Goal: Communication & Community: Answer question/provide support

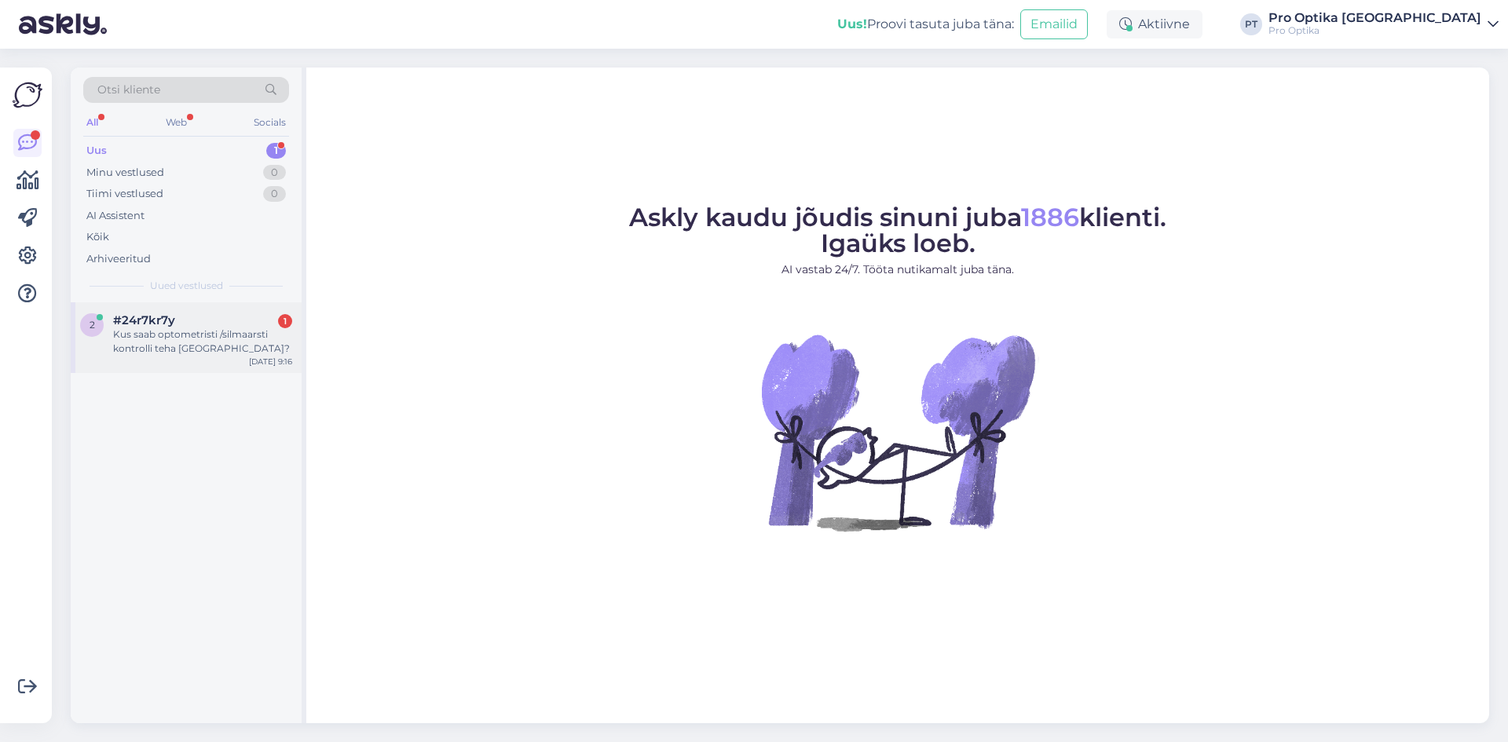
click at [174, 325] on span "#24r7kr7y" at bounding box center [144, 320] width 62 height 14
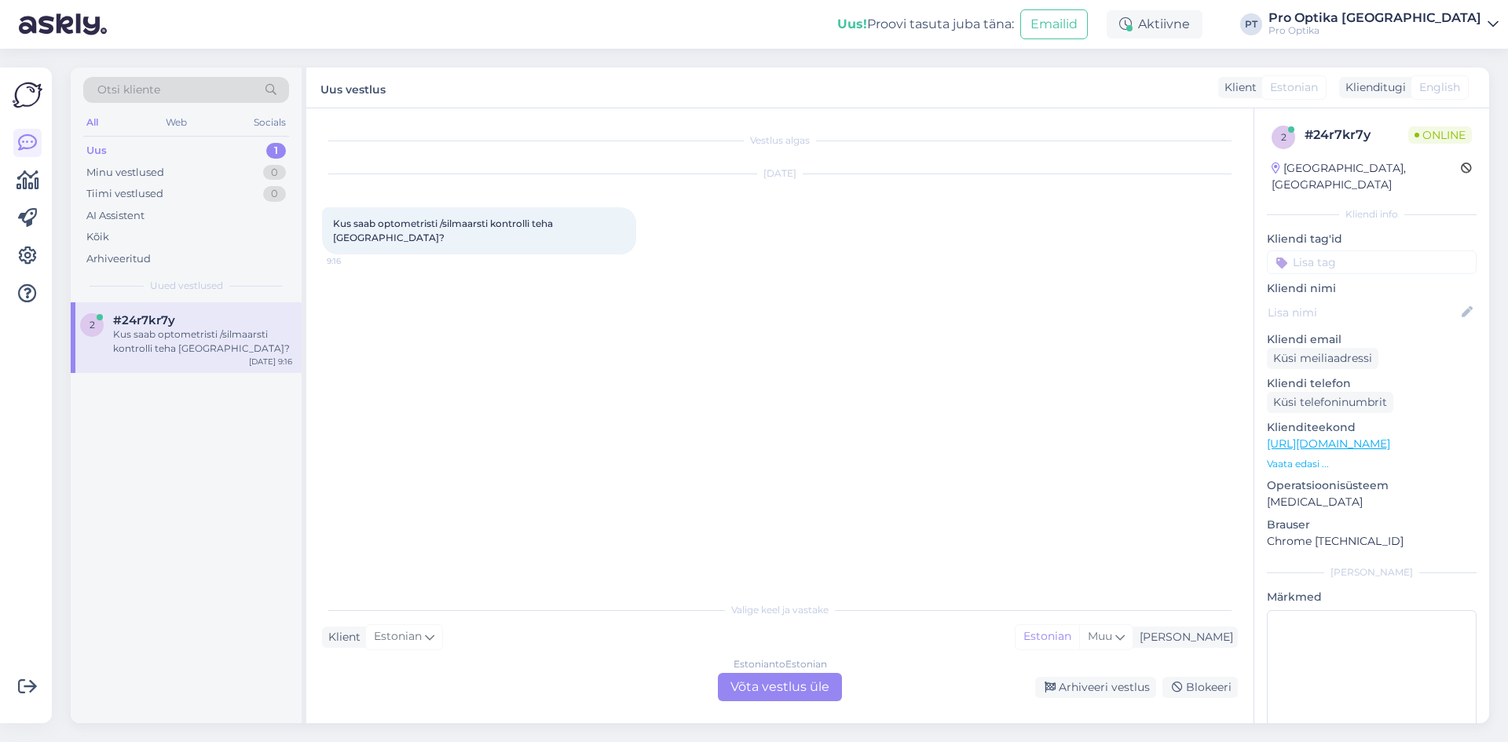
click at [770, 687] on div "Estonian to Estonian Võta vestlus üle" at bounding box center [780, 687] width 124 height 28
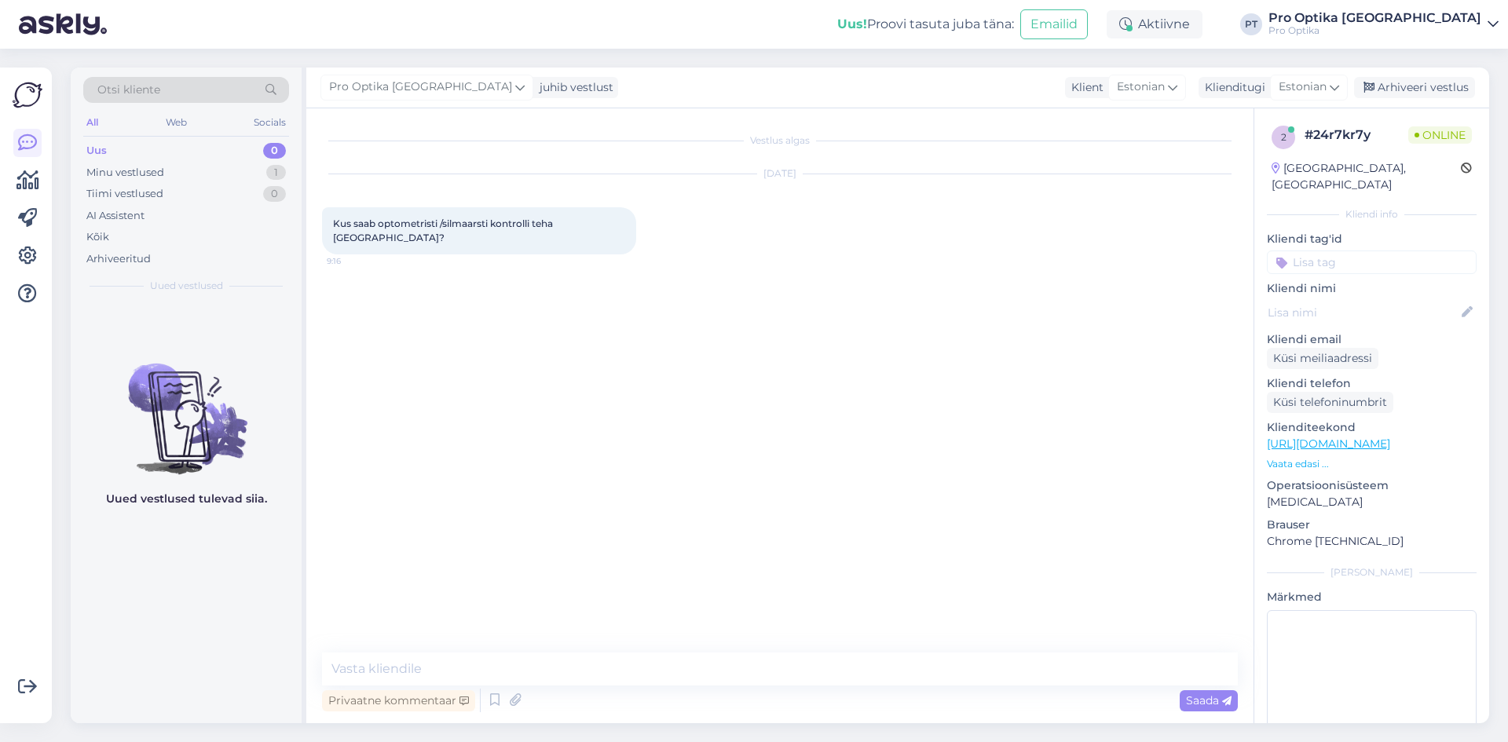
click at [549, 688] on div "Privaatne kommentaar Saada" at bounding box center [780, 701] width 916 height 30
click at [535, 677] on textarea at bounding box center [780, 669] width 916 height 33
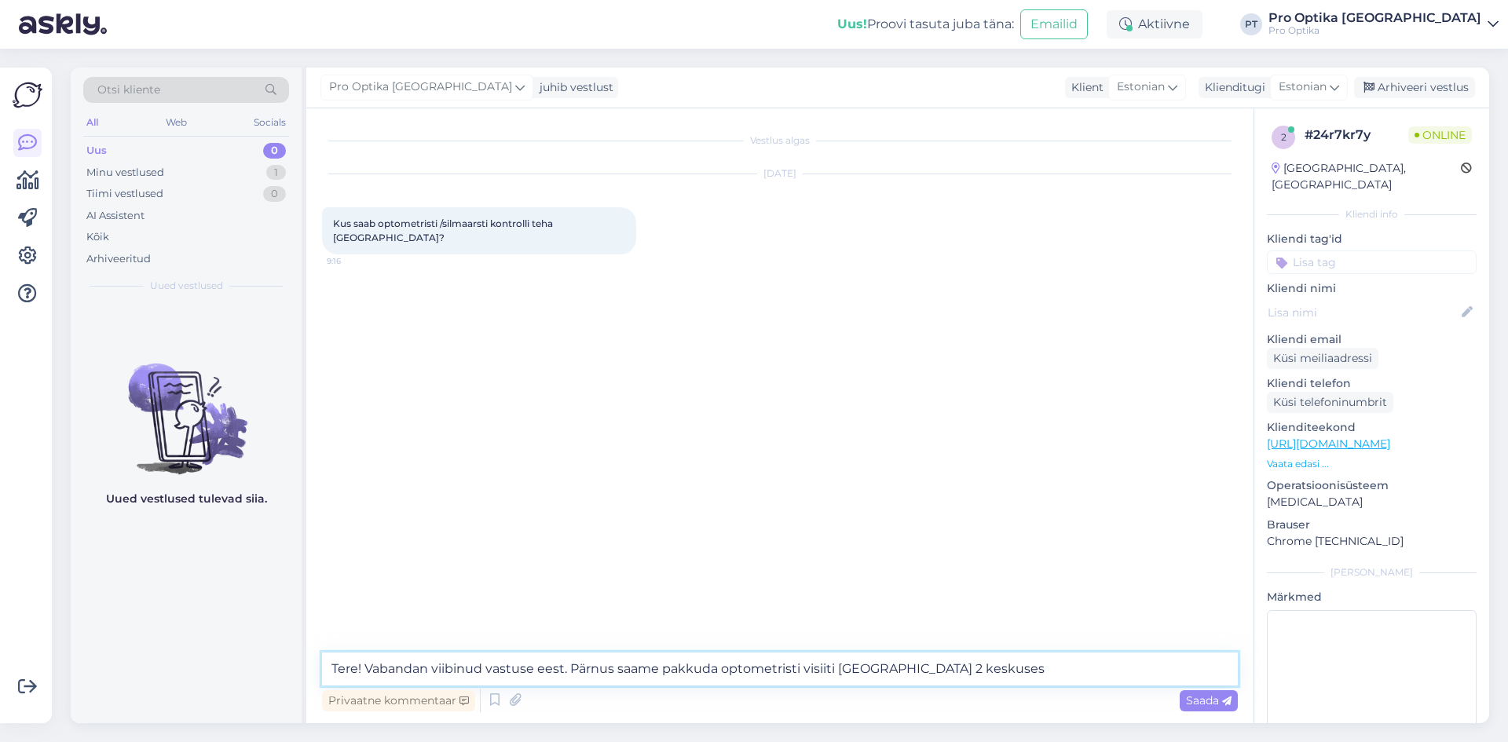
type textarea "Tere! Vabandan viibinud vastuse eest. Pärnus saame pakkuda optometristi visiiti…"
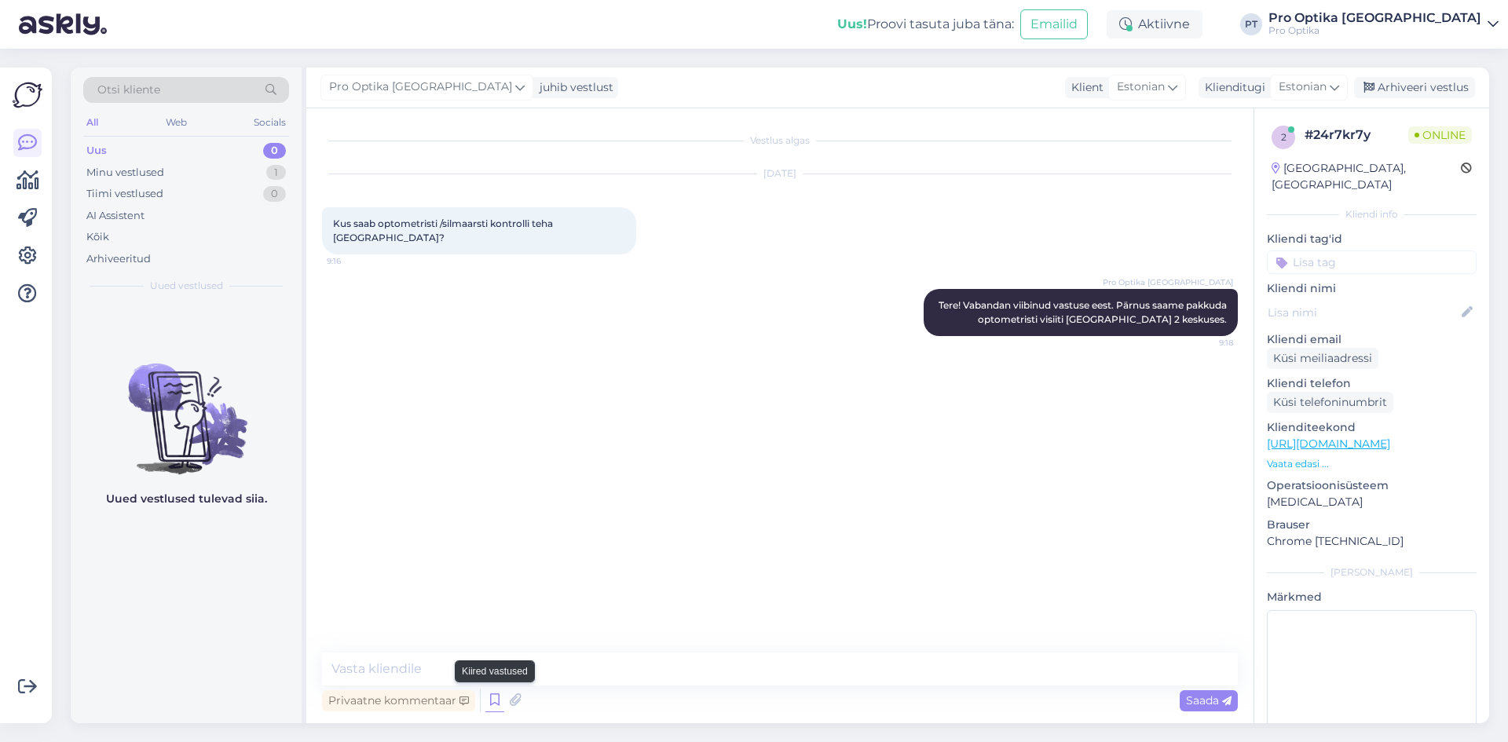
click at [490, 697] on icon at bounding box center [494, 701] width 19 height 24
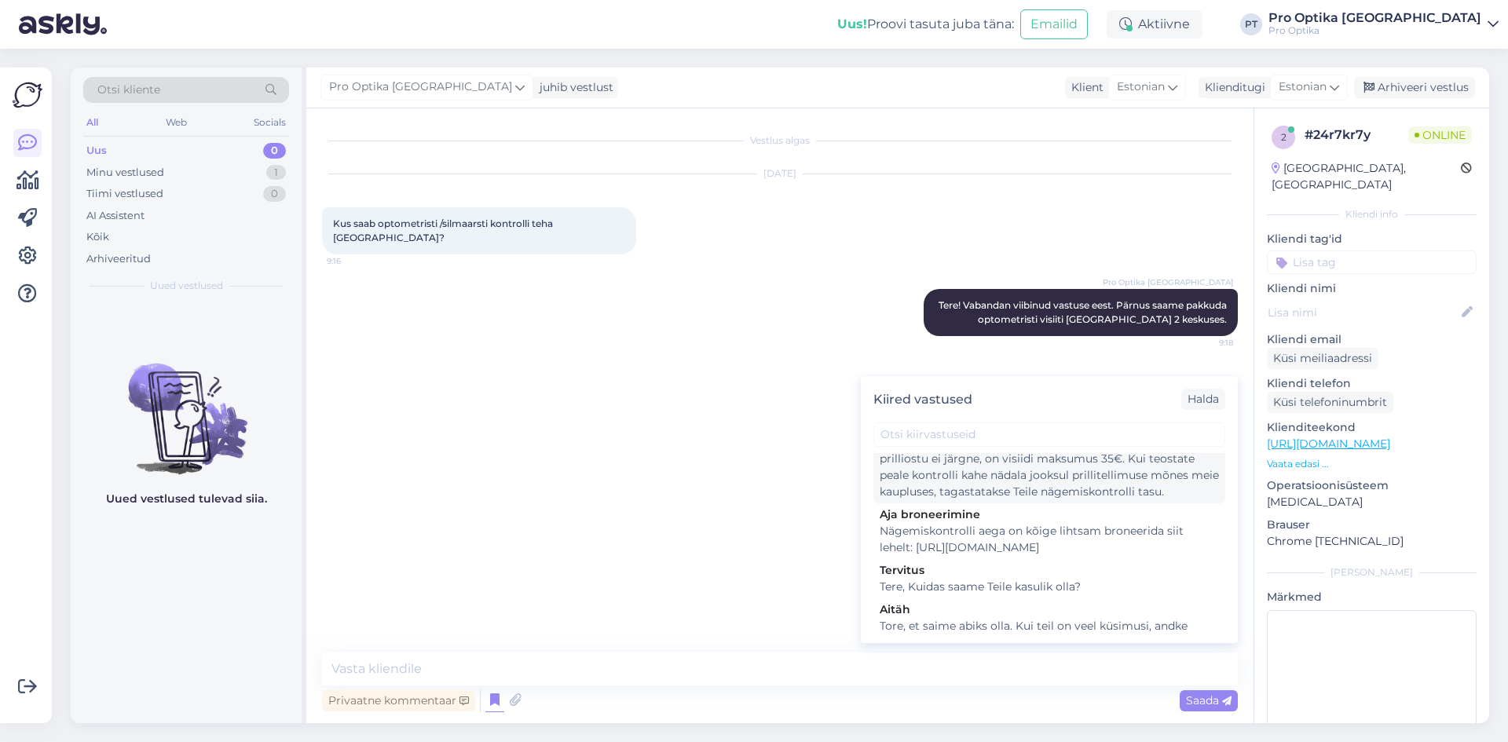
scroll to position [393, 0]
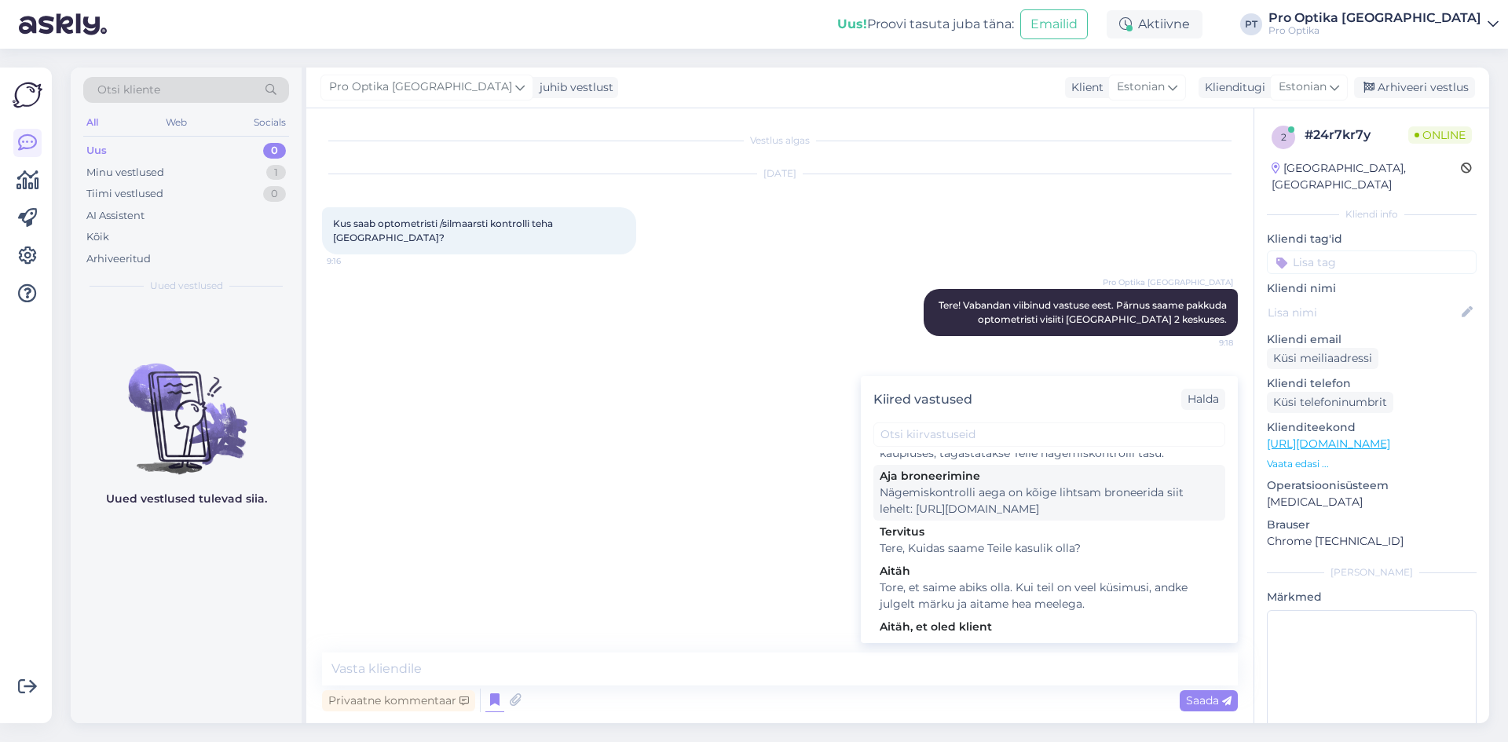
click at [1029, 517] on div "Nägemiskontrolli aega on kõige lihtsam broneerida siit lehelt: https://www.proo…" at bounding box center [1048, 501] width 339 height 33
type textarea "Nägemiskontrolli aega on kõige lihtsam broneerida siit lehelt: https://www.proo…"
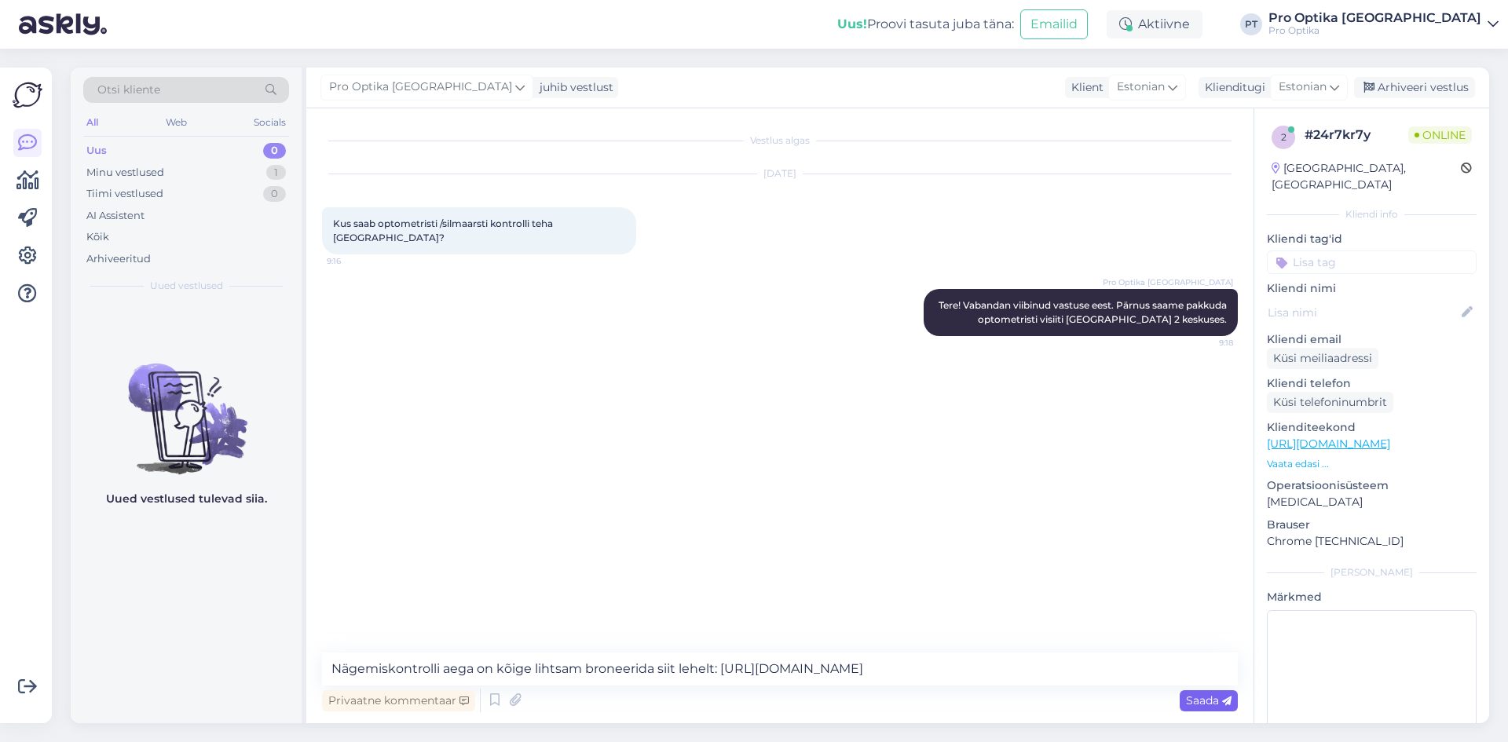
click at [1204, 698] on span "Saada" at bounding box center [1209, 700] width 46 height 14
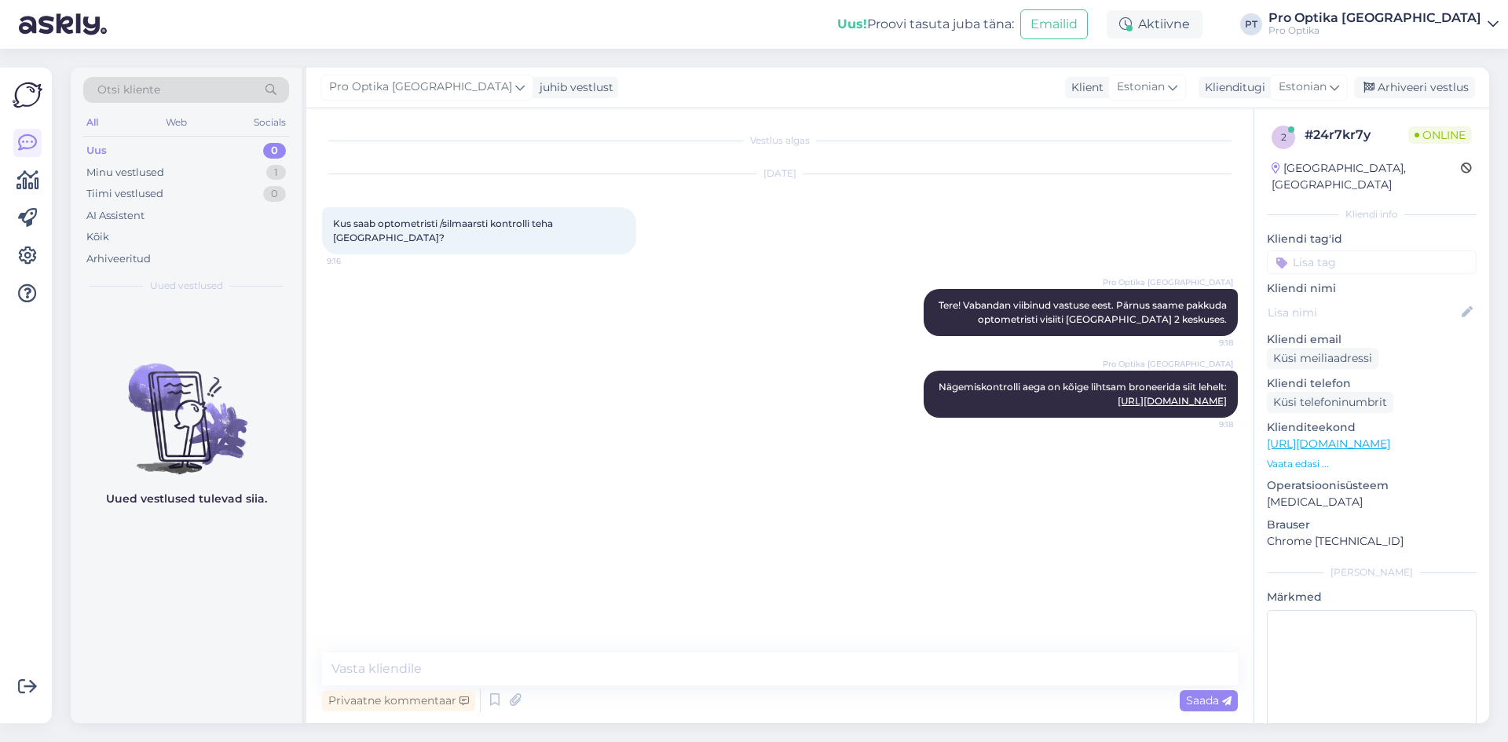
click at [192, 601] on div "Uued vestlused tulevad siia." at bounding box center [186, 512] width 231 height 421
click at [126, 259] on div "Arhiveeritud" at bounding box center [118, 259] width 64 height 16
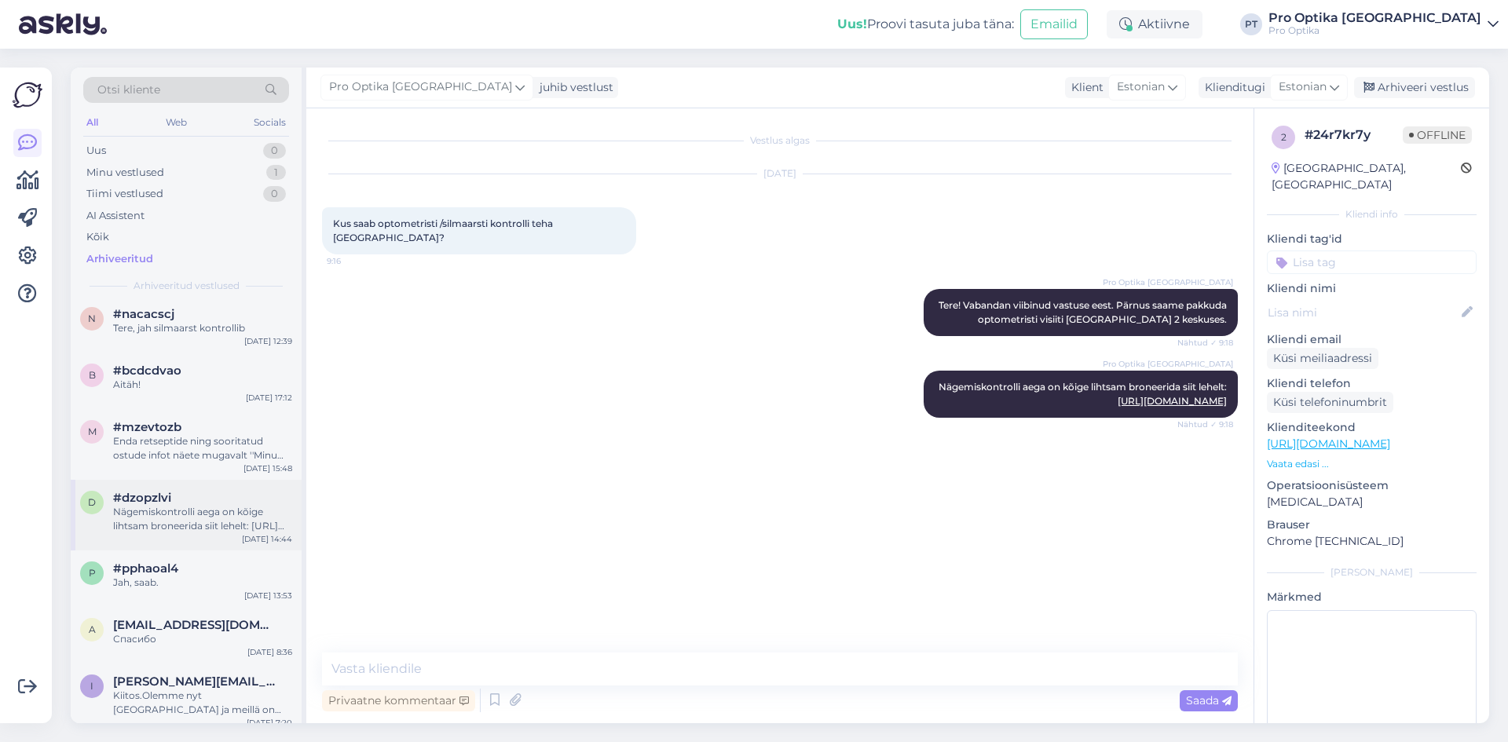
scroll to position [785, 0]
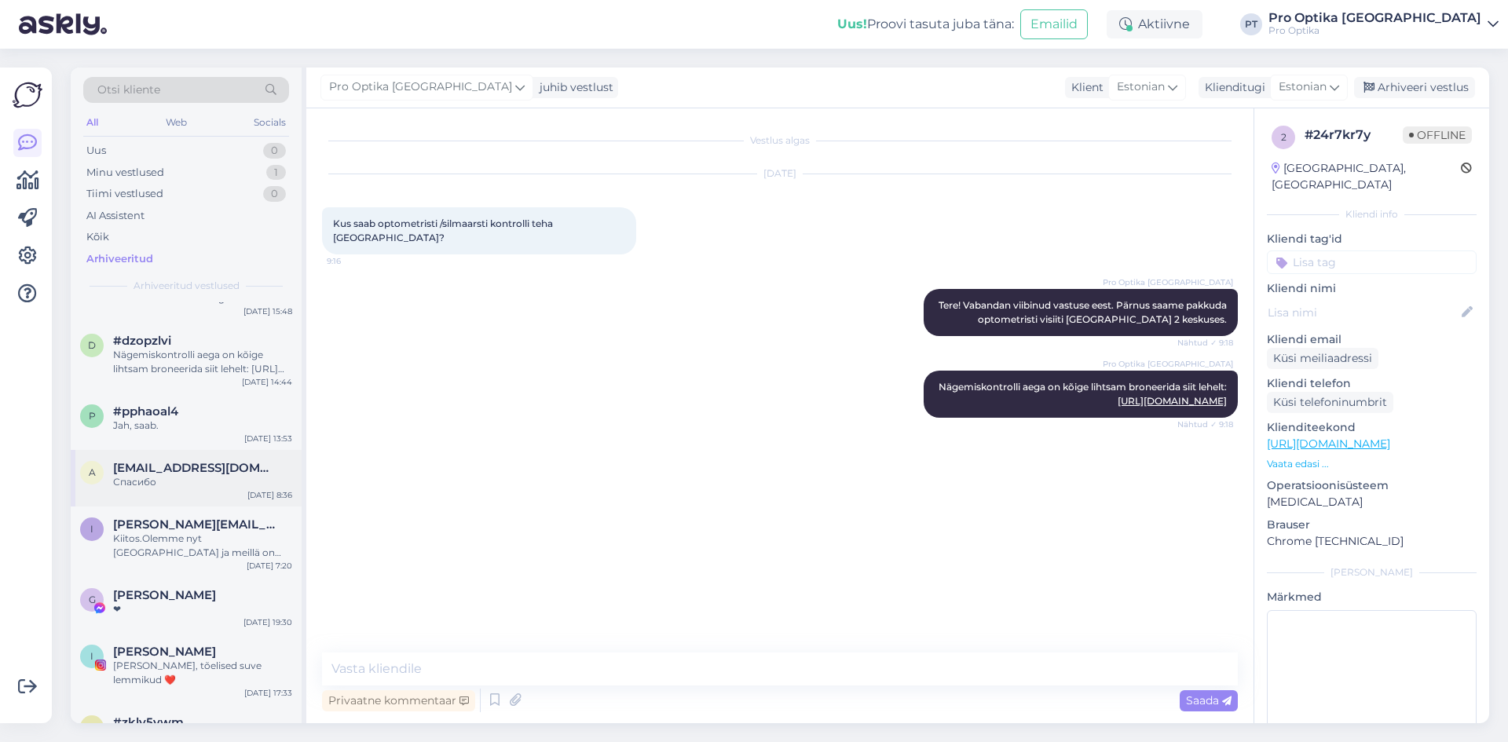
click at [172, 461] on span "agat00@gmail.com" at bounding box center [194, 468] width 163 height 14
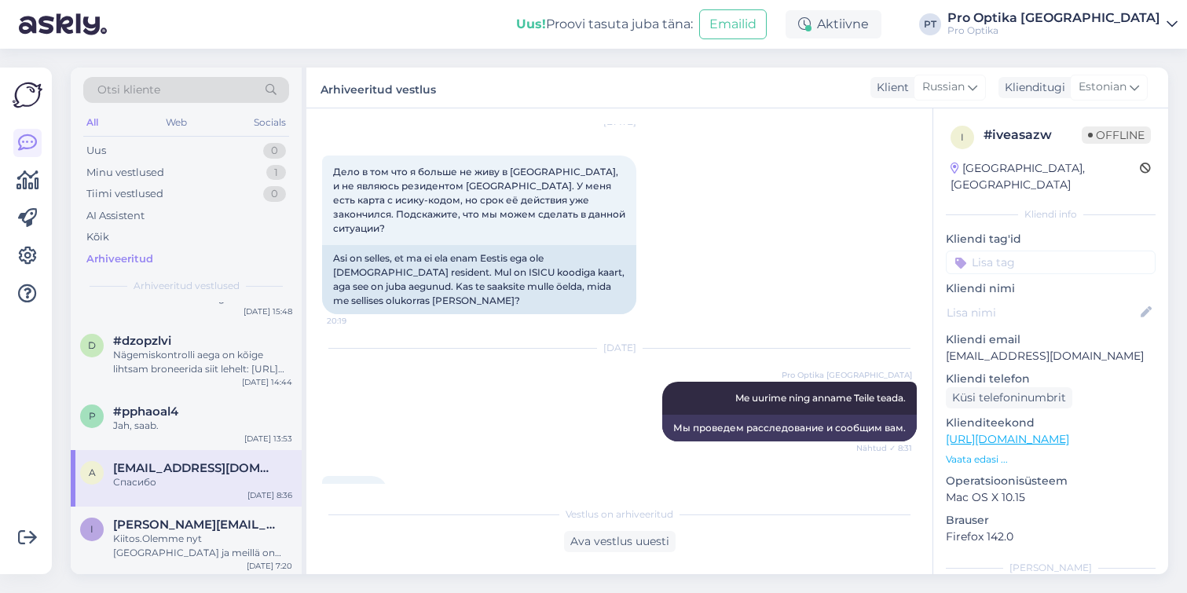
scroll to position [724, 0]
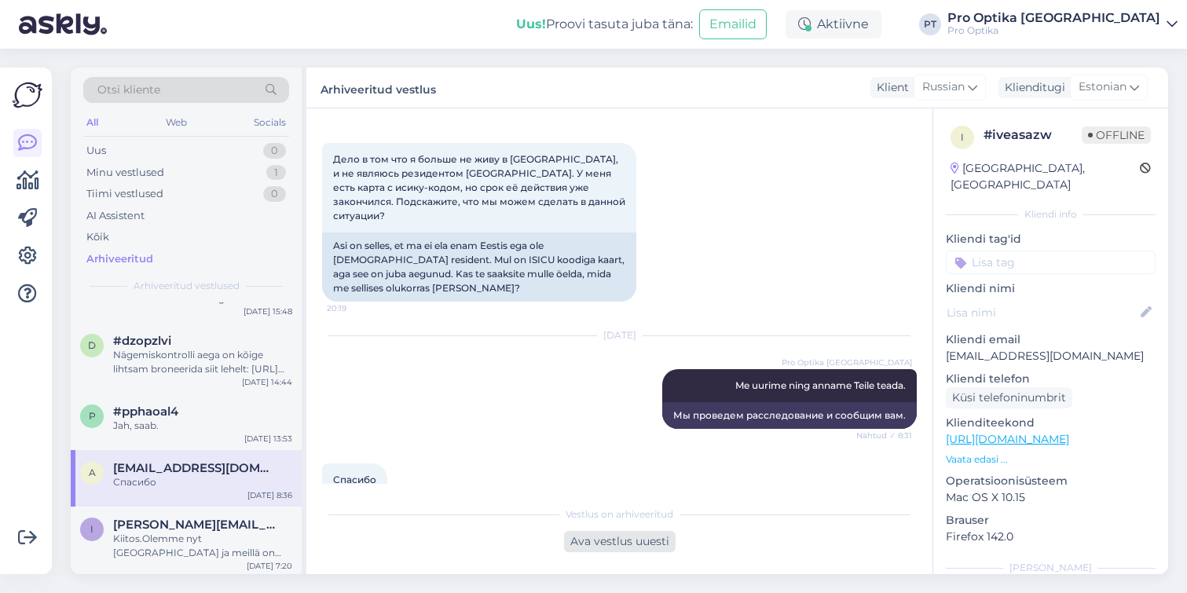
click at [600, 540] on div "Ava vestlus uuesti" at bounding box center [620, 541] width 112 height 21
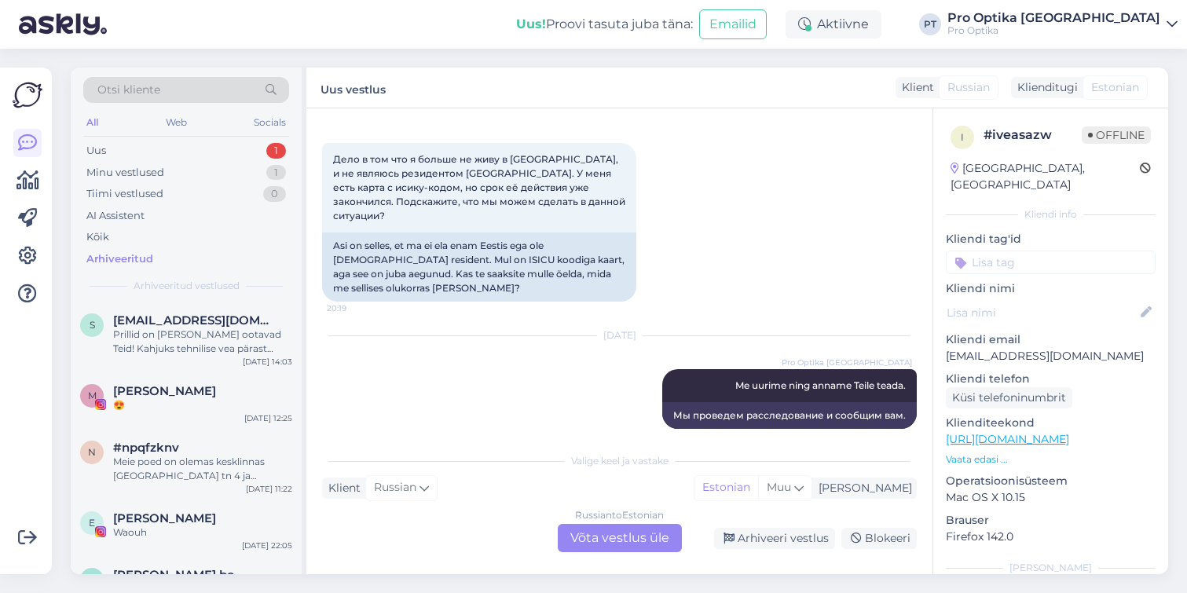
click at [652, 534] on div "Russian to Estonian Võta vestlus üle" at bounding box center [620, 538] width 124 height 28
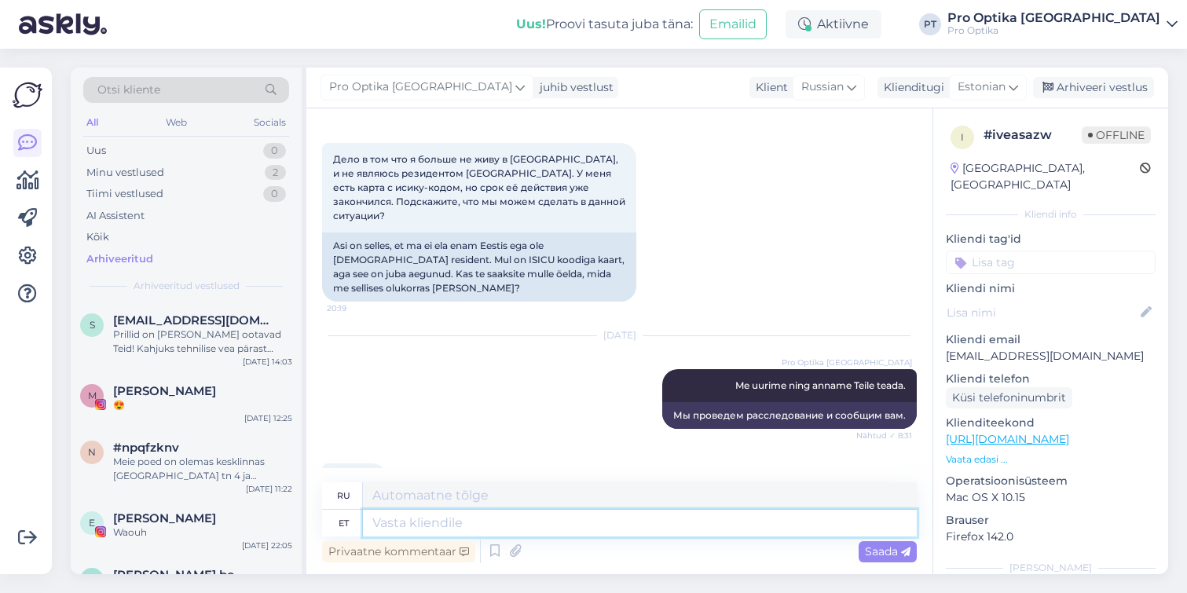
click at [407, 529] on textarea at bounding box center [640, 523] width 554 height 27
type textarea "Tere"
type textarea "Привет"
type textarea "Tere taas!"
type textarea "Здравствуйте еще раз!"
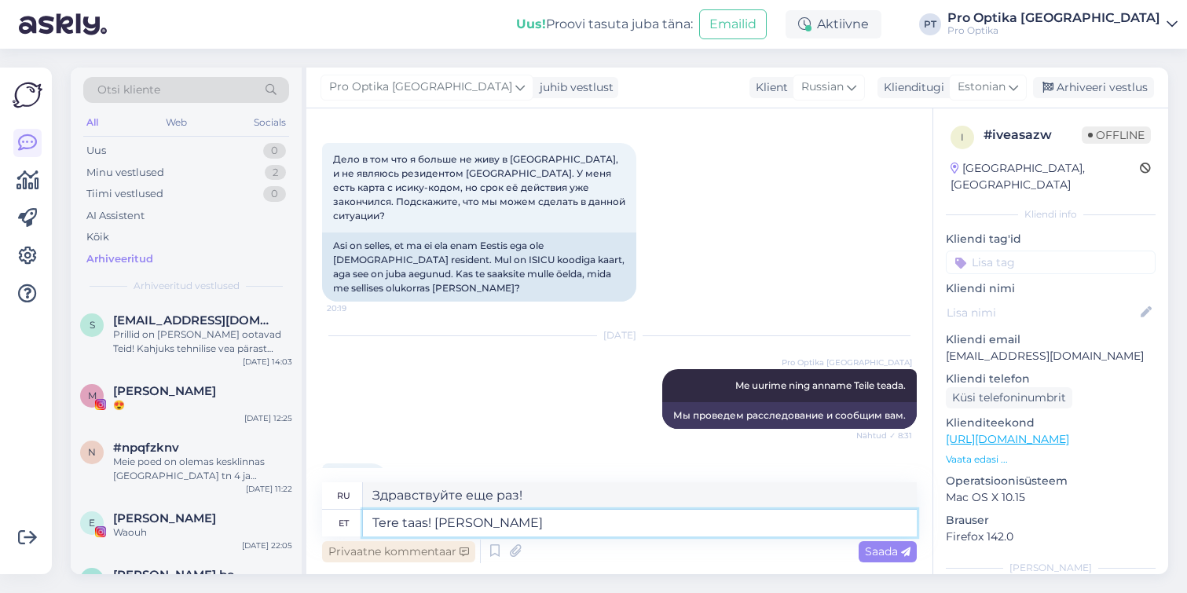
type textarea "Tere taas! Sain i"
type textarea "Привет ещё раз! Я понял."
type textarea "Tere taas! Sain informatsiooni, et"
type textarea "Здравствуйте ещё раз! Информация получена."
type textarea "Tere taas! Sain informatsiooni, et"
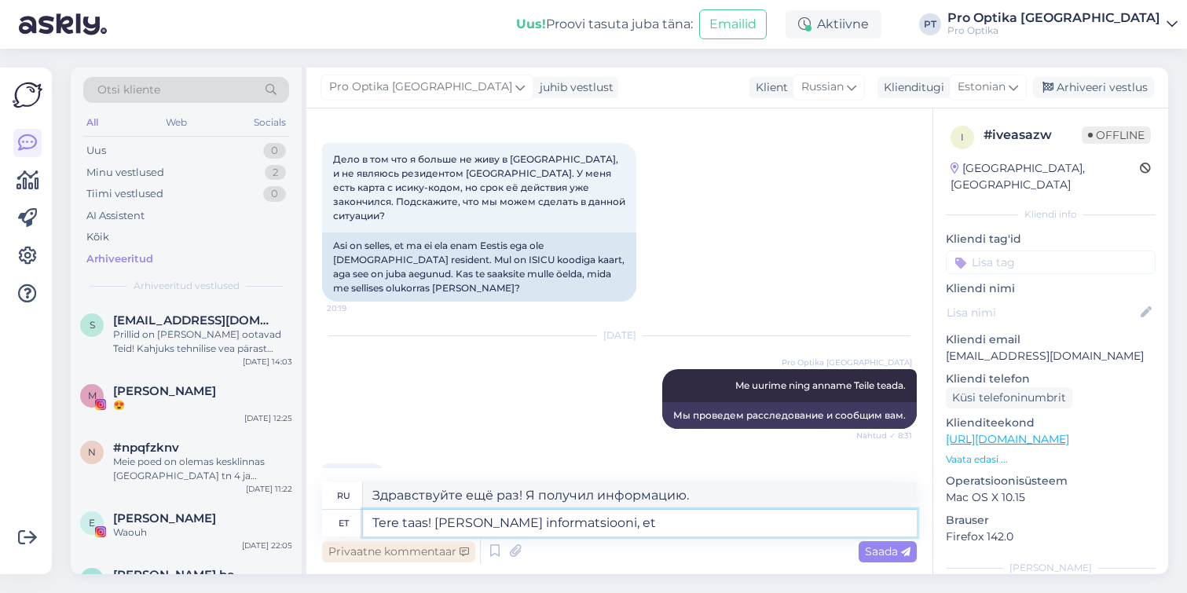
type textarea "Здравствуйте ещё раз! Я получил информацию, что"
type textarea "Tere taas! Sain informatsiooni, et saaksime T"
type textarea "Здравствуйте ещё раз! Я получил информацию, чтобы мы могли"
type textarea "Tere taas! Sain informatsiooni, et saaksime Teile inf"
type textarea "Здравствуйте ещё раз! Я получил информацию, и мы можем её вам отправить."
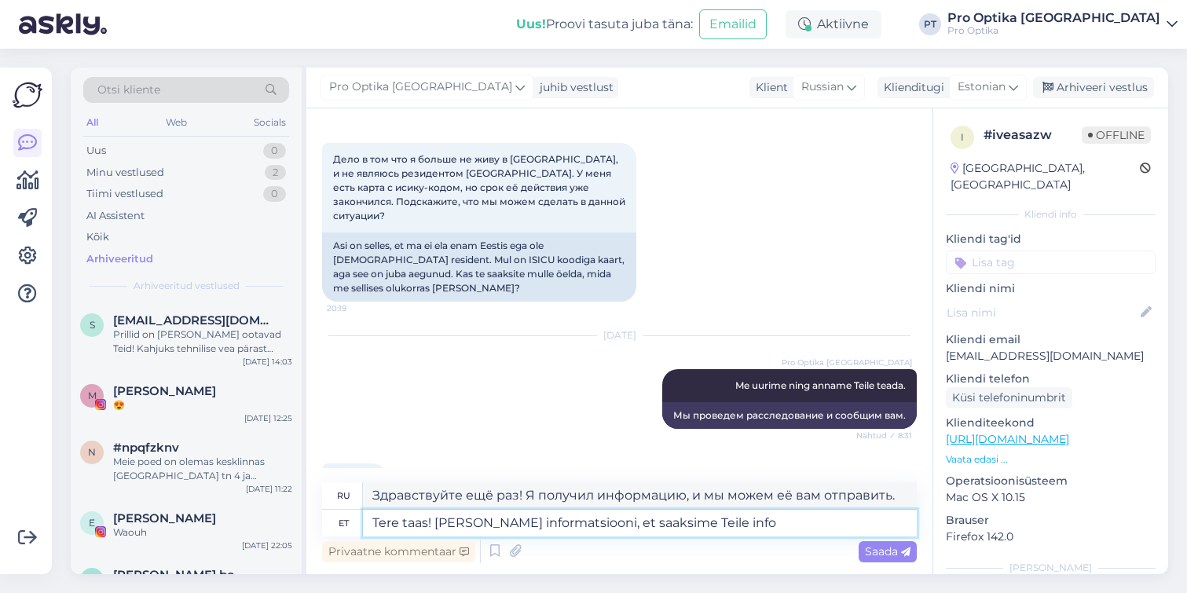
type textarea "Tere taas! Sain informatsiooni, et saaksime Teile info"
type textarea "Здравствуйте ещё раз! Я получил информацию, чтобы мы могли получить информацию …"
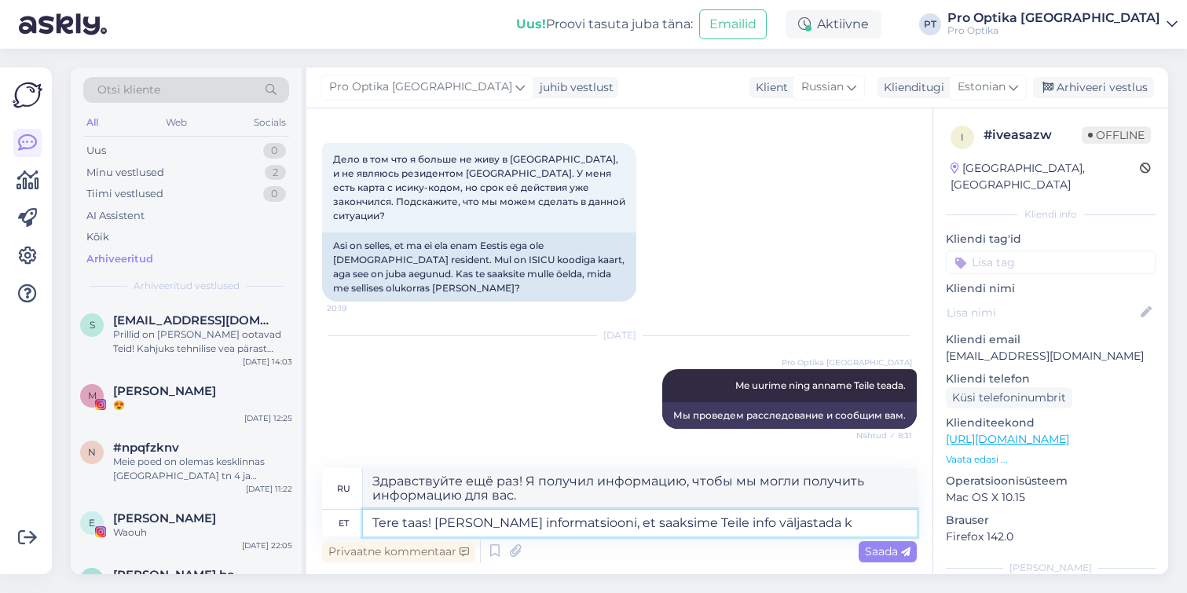
type textarea "Tere taas! Sain informatsiooni, et saaksime Teile info väljastada ku"
type textarea "Здравствуйте ещё раз! Я получил информацию, чтобы мы могли вам её предоставить."
type textarea "Tere taas! Sain informatsiooni, et saaksime Teile info väljastada kui sa"
type textarea "Здравствуйте ещё раз! Я получил информацию, чтобы мы могли предоставить вам инф…"
type textarea "Tere taas! Sain informatsiooni, et saaksime Teile info väljastada kui saadate va"
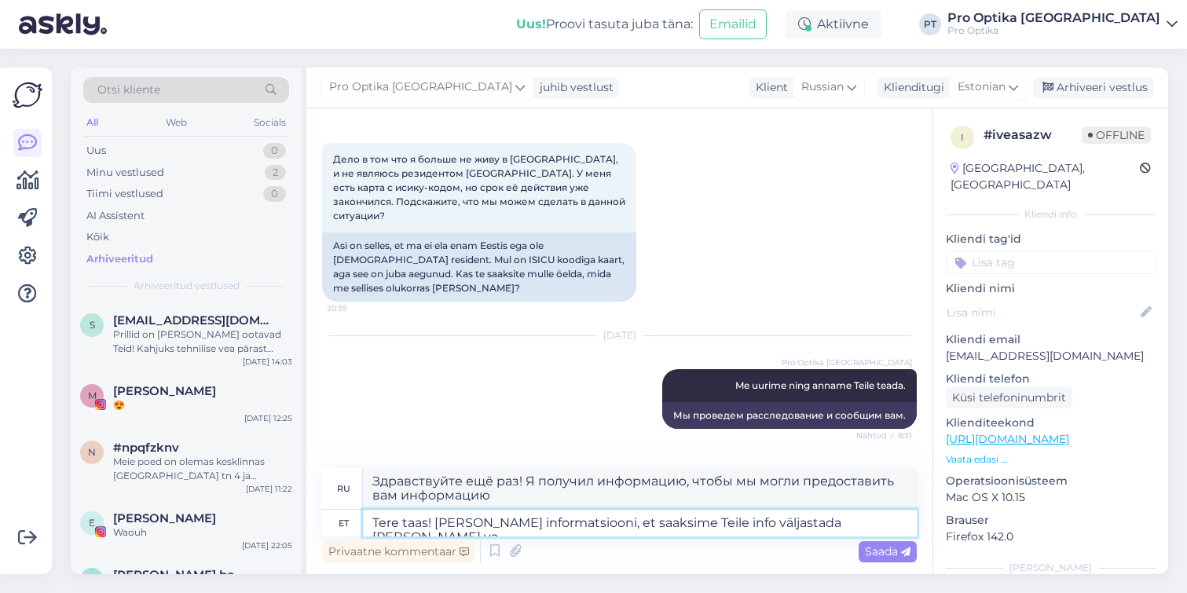
type textarea "Здравствуйте ещё раз! Я получил информацию, чтобы мы могли предоставить её вам,…"
type textarea "Tere taas! Sain informatsiooni, et saaksime Teile info väljastada kui saadate v…"
type textarea "Здравствуйте ещё раз! Я получил информацию, чтобы мы могли предоставить вам инф…"
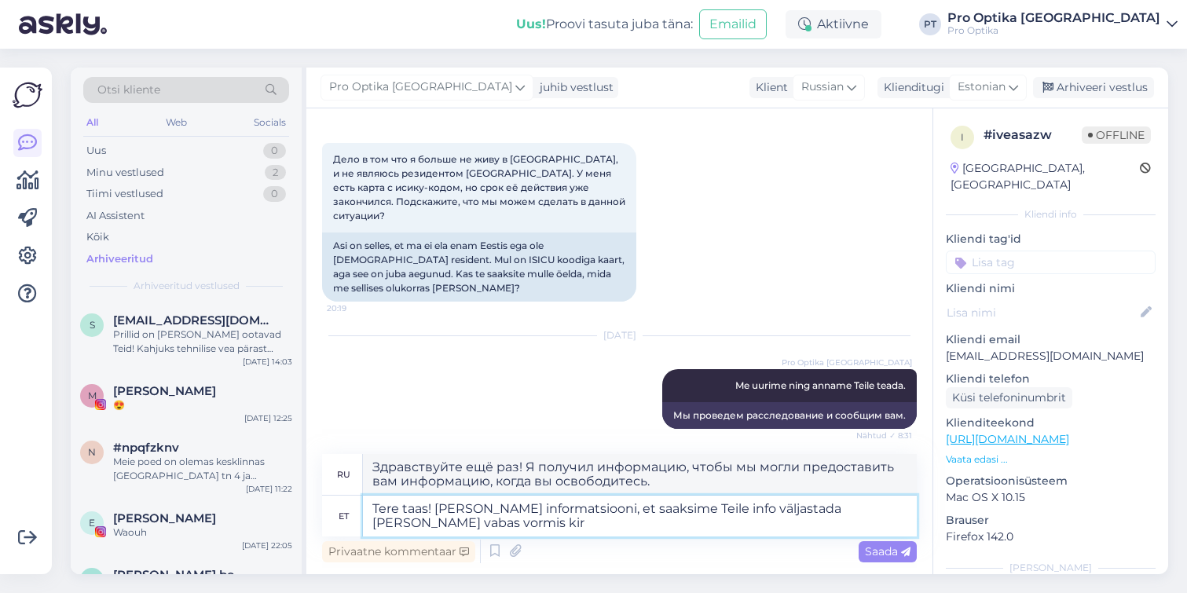
type textarea "Tere taas! Sain informatsiooni, et saaksime Teile info väljastada kui saadate v…"
type textarea "Здравствуйте! Я получил информацию, чтобы мы могли выдать вам информацию, если …"
type textarea "Tere taas! Sain informatsiooni, et saaksime Teile info väljastada kui saadate v…"
type textarea "Здравствуйте! Я получил информацию, чтобы мы могли предоставить вам информацию,…"
type textarea "Tere taas! Sain informatsiooni, et saaksime Teile info väljastada kui saadate v…"
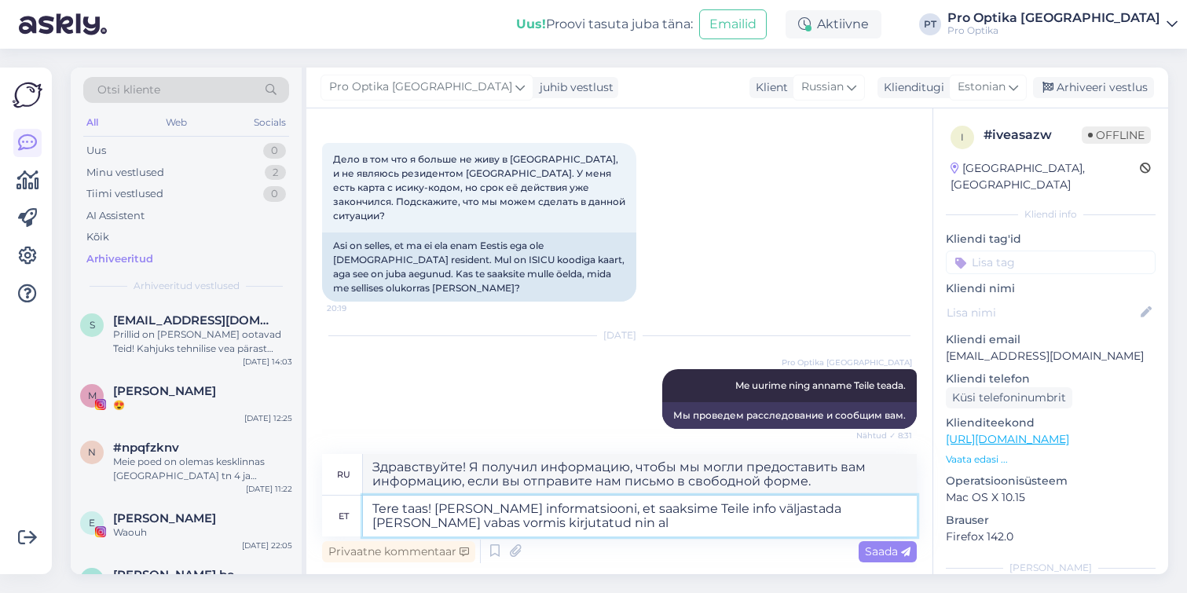
type textarea "Здравствуйте! Я получил информацию, чтобы мы могли выдать вам информацию, если …"
type textarea "Tere taas! Sain informatsiooni, et saaksime Teile info väljastada kui saadate v…"
type textarea "Здравствуйте! Я получил информацию, чтобы мы могли предоставить вам информацию,…"
type textarea "Tere taas! Sain informatsiooni, et saaksime Teile info väljastada kui saadate v…"
type textarea "Здравствуйте! Я получил информацию, чтобы мы могли выдать вам информацию, если …"
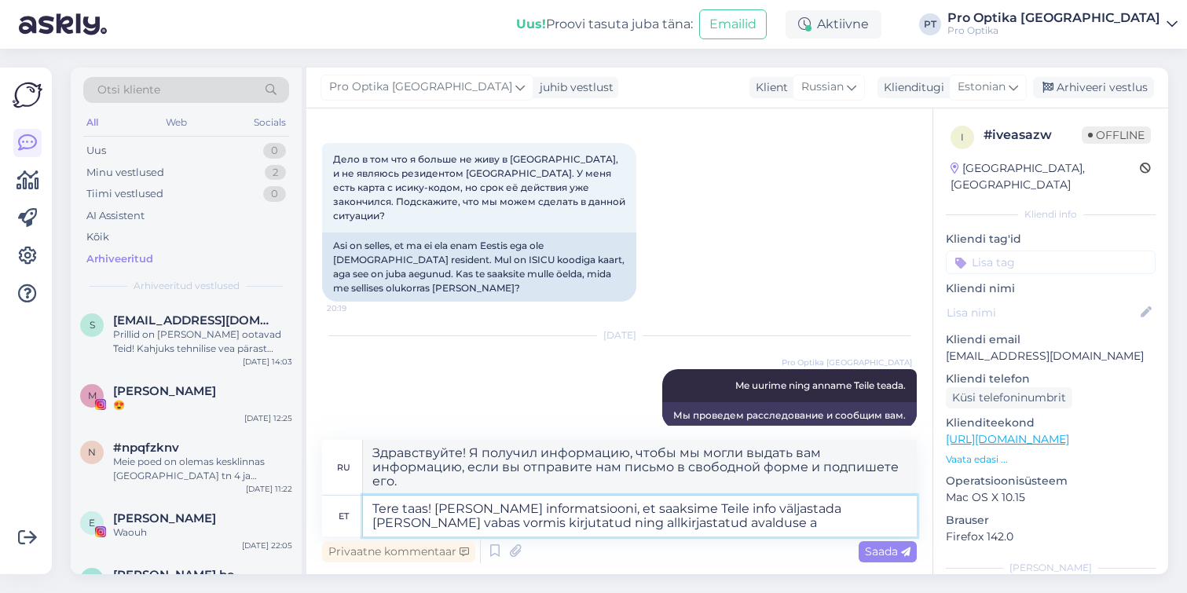
type textarea "Tere taas! Sain informatsiooni, et saaksime Teile info väljastada kui saadate v…"
type textarea "Здравствуйте! Я получил информацию, чтобы мы могли выдать вам информацию, если …"
type textarea "Tere taas! Sain informatsiooni, et saaksime Teile info väljastada kui saadate v…"
type textarea "Здравствуйте! Мне сообщили, что мы можем выдать вам информацию, если вы отправи…"
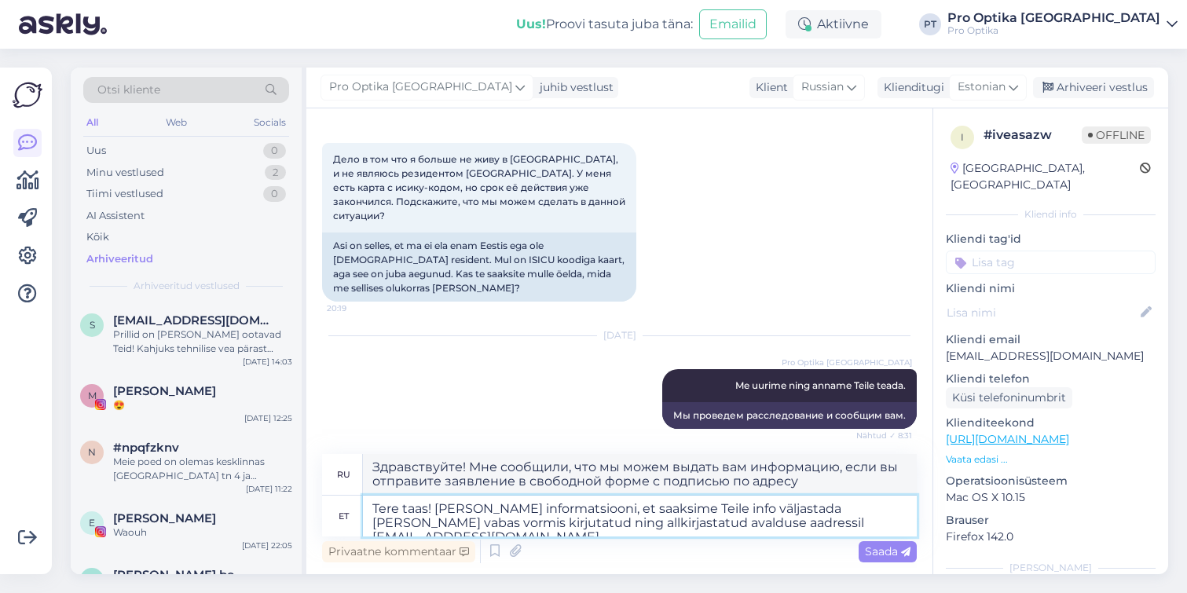
type textarea "Tere taas! Sain informatsiooni, et saaksime Teile info väljastada kui saadate v…"
type textarea "Здравствуйте! Мне сообщили, что мы можем выдать вам информацию, если вы отправи…"
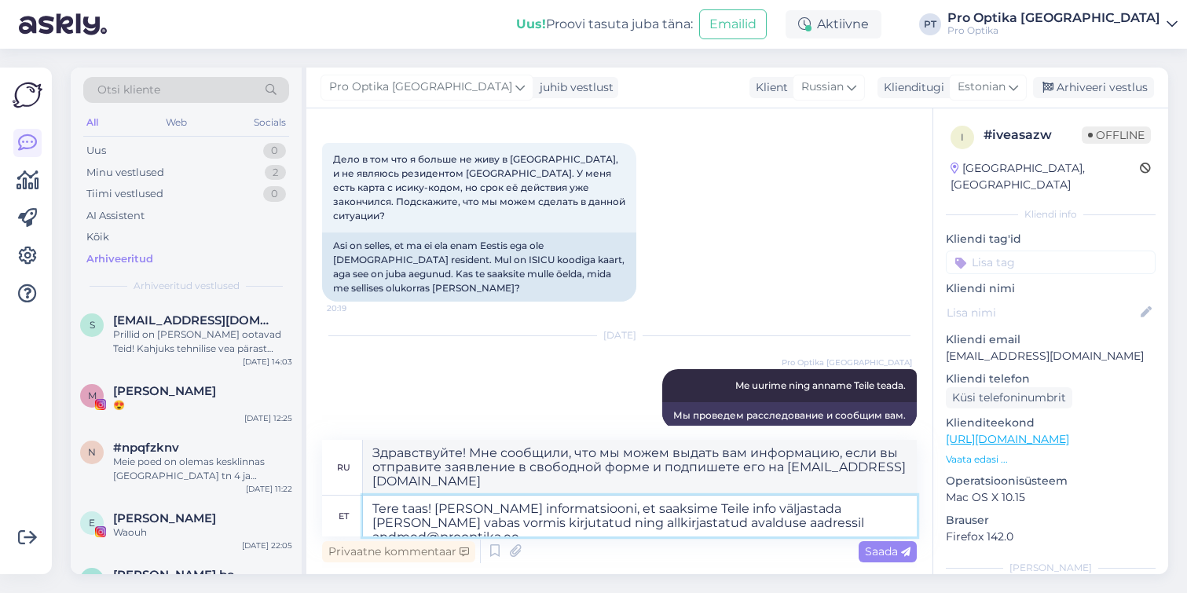
type textarea "Tere taas! Sain informatsiooni, et saaksime Teile info väljastada kui saadate v…"
type textarea "Здравствуйте! Мне сообщили, что мы можем выдать вам информацию, если вы отправи…"
type textarea "Tere taas! Sain informatsiooni, et saaksime Teile info väljastada kui saadate v…"
type textarea "Здравствуйте! Мне сообщили, что мы можем предоставить вам информацию, если вы о…"
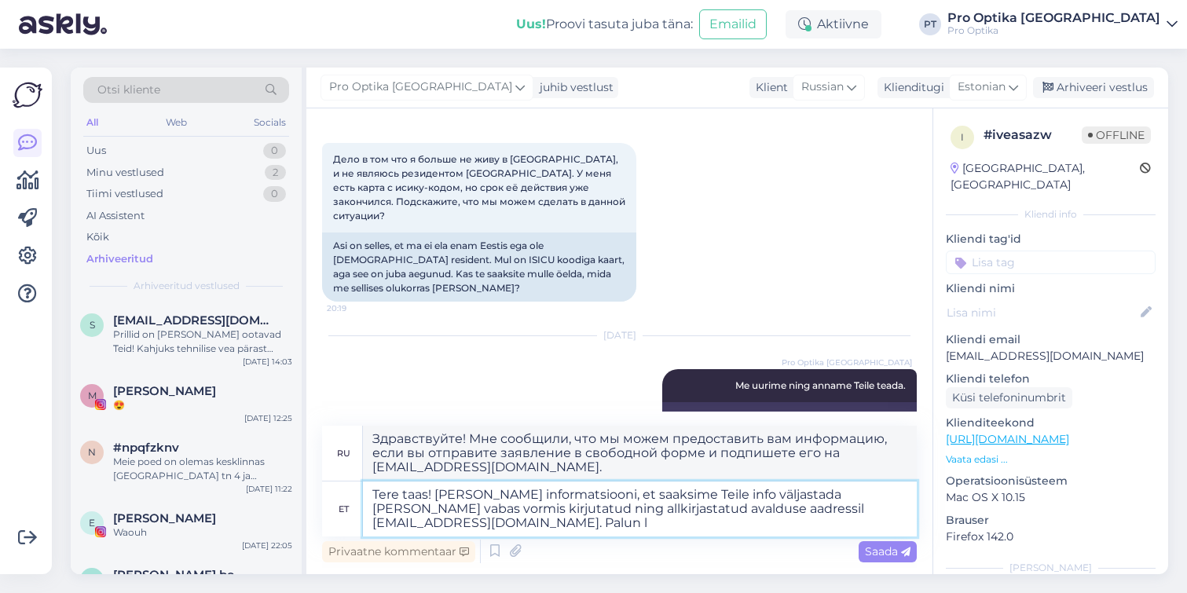
type textarea "Tere taas! Sain informatsiooni, et saaksime Teile info väljastada kui saadate v…"
type textarea "Здравствуйте! Мне сообщили, что мы можем выдать вам информацию, если вы отправи…"
type textarea "Tere taas! Sain informatsiooni, et saaksime Teile info väljastada kui saadate v…"
type textarea "Здравствуйте! Мне сообщили, что мы можем предоставить вам информацию, если вы о…"
type textarea "Tere taas! Sain informatsiooni, et saaksime Teile info väljastada kui saadate v…"
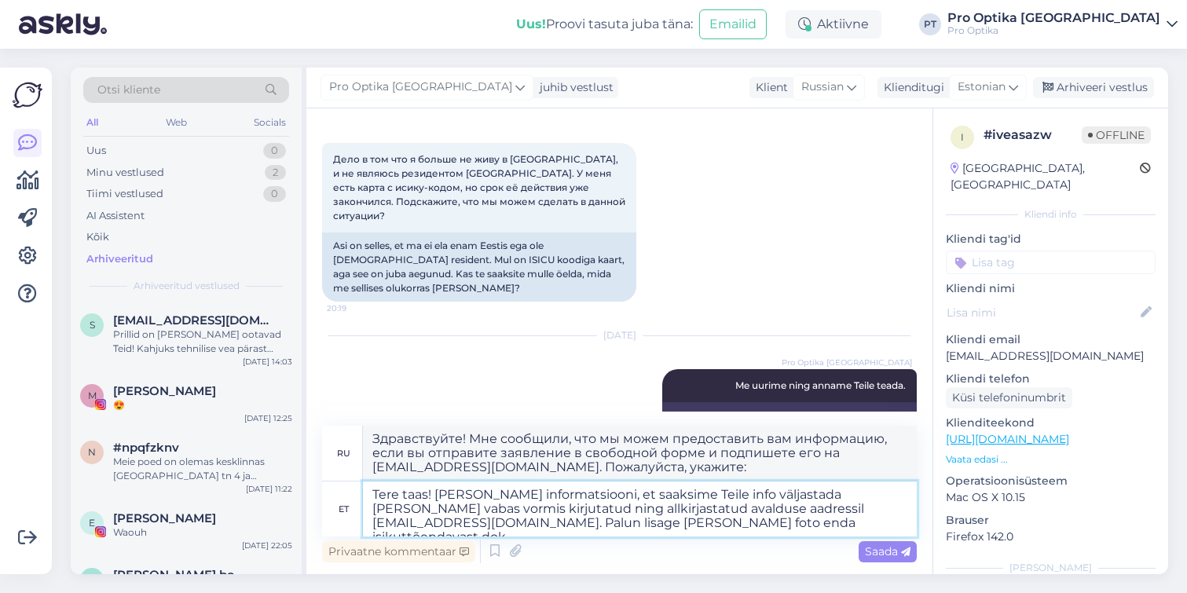
type textarea "Здравствуйте! Мне сообщили, что мы можем предоставить вам информацию, если вы о…"
type textarea "Tere taas! Sain informatsiooni, et saaksime Teile info väljastada kui saadate v…"
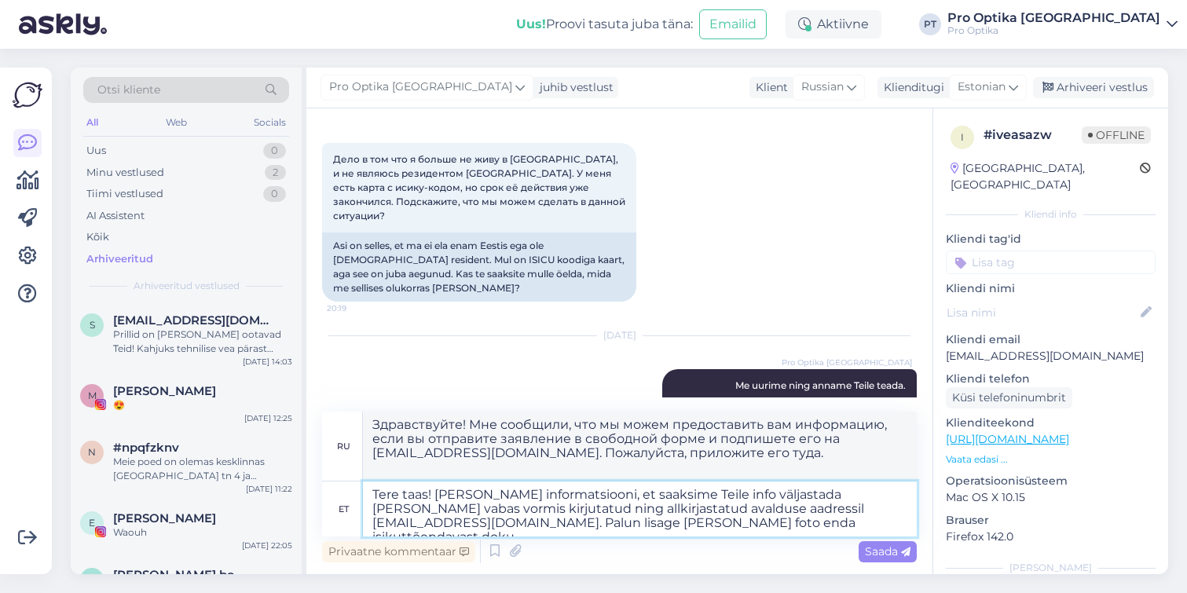
type textarea "Здравствуйте! Мне сообщили, что мы можем предоставить вам информацию, если вы о…"
type textarea "Tere taas! Sain informatsiooni, et saaksime Teile info väljastada kui saadate v…"
type textarea "Здравствуйте! Мне сообщили, что мы можем предоставить вам информацию, если вы о…"
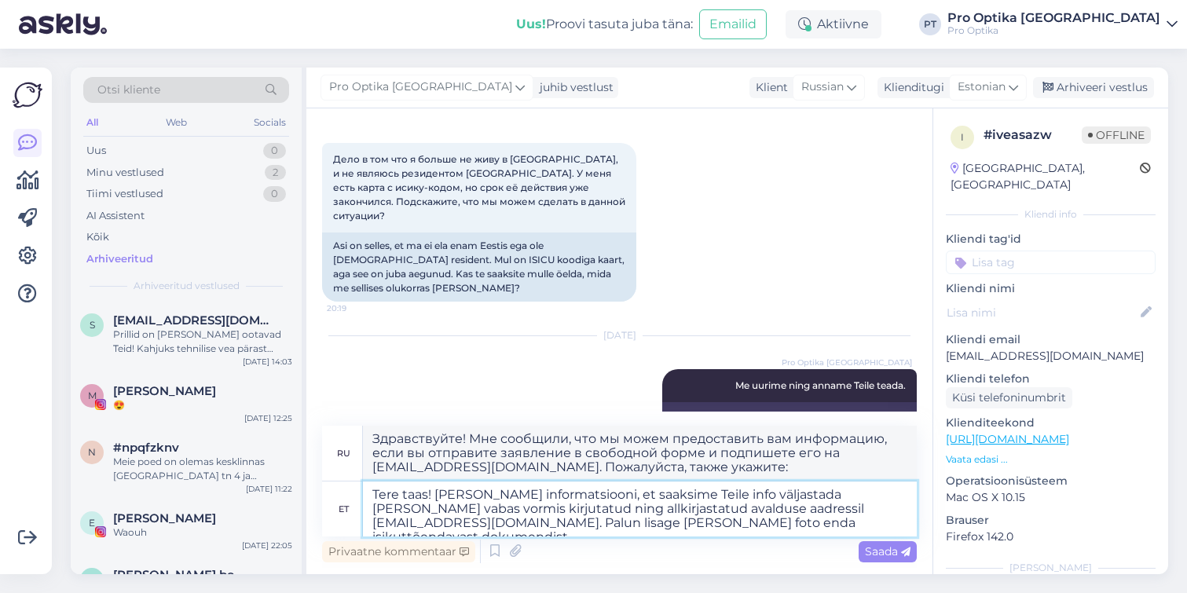
type textarea "Tere taas! Sain informatsiooni, et saaksime Teile info väljastada kui saadate v…"
type textarea "Здравствуйте! Мне сообщили, что мы можем предоставить вам информацию, если вы о…"
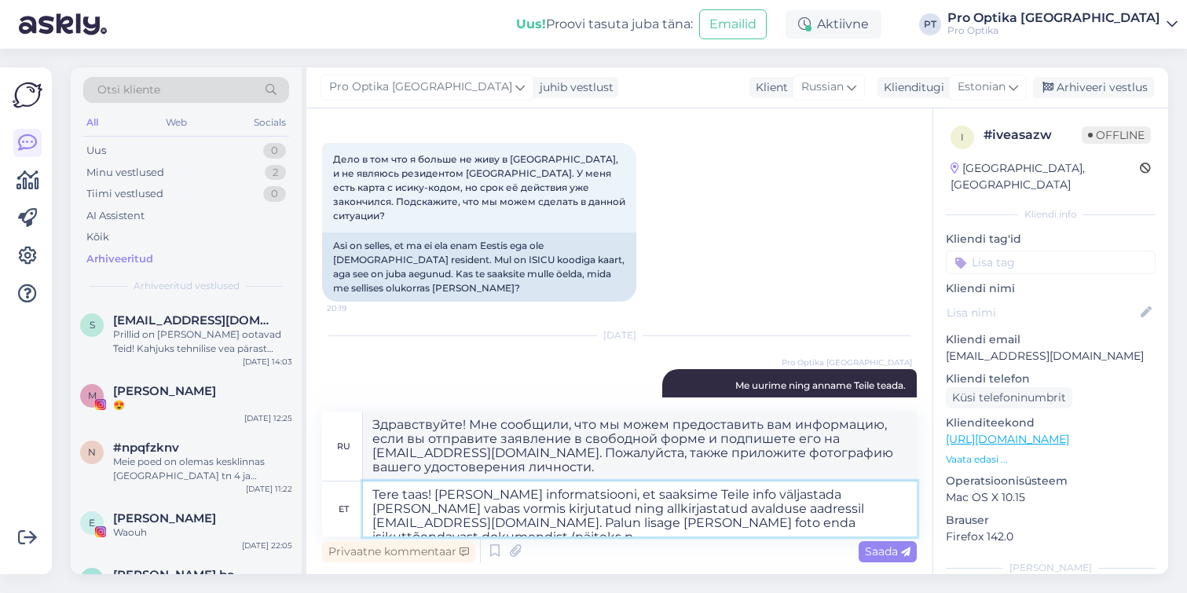
type textarea "Tere taas! Sain informatsiooni, et saaksime Teile info väljastada kui saadate v…"
type textarea "Здравствуйте! Мне сообщили, что мы можем предоставить вам информацию, если вы о…"
type textarea "Tere taas! Sain informatsiooni, et saaksime Teile info väljastada kui saadate v…"
type textarea "Здравствуйте! Мне сообщили, что мы можем предоставить вам информацию, если вы о…"
type textarea "Tere taas! Sain informatsiooni, et saaksime Teile info väljastada kui saadate v…"
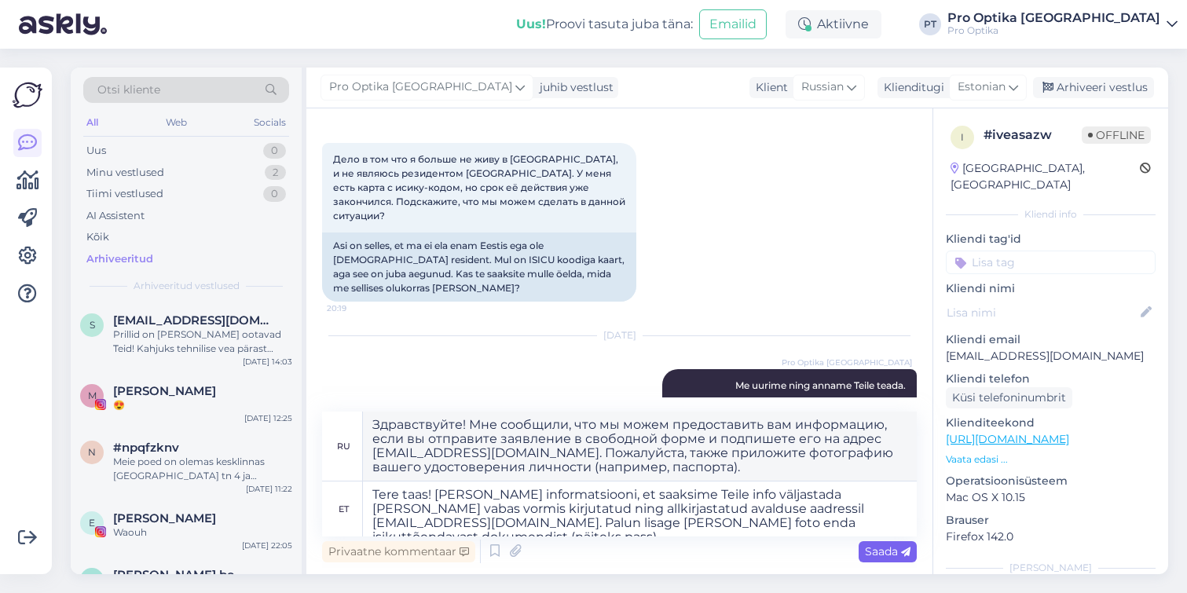
click at [874, 550] on span "Saada" at bounding box center [888, 551] width 46 height 14
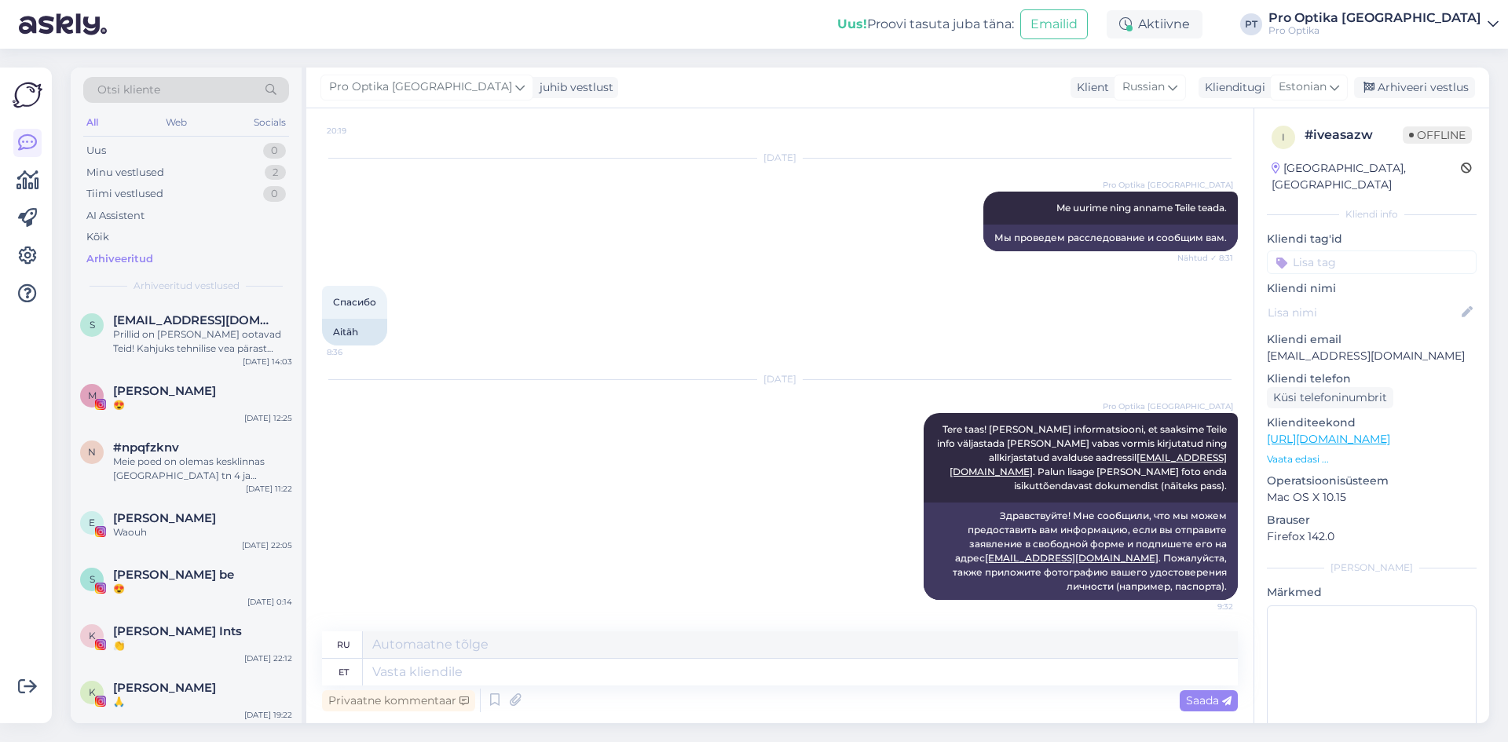
scroll to position [845, 0]
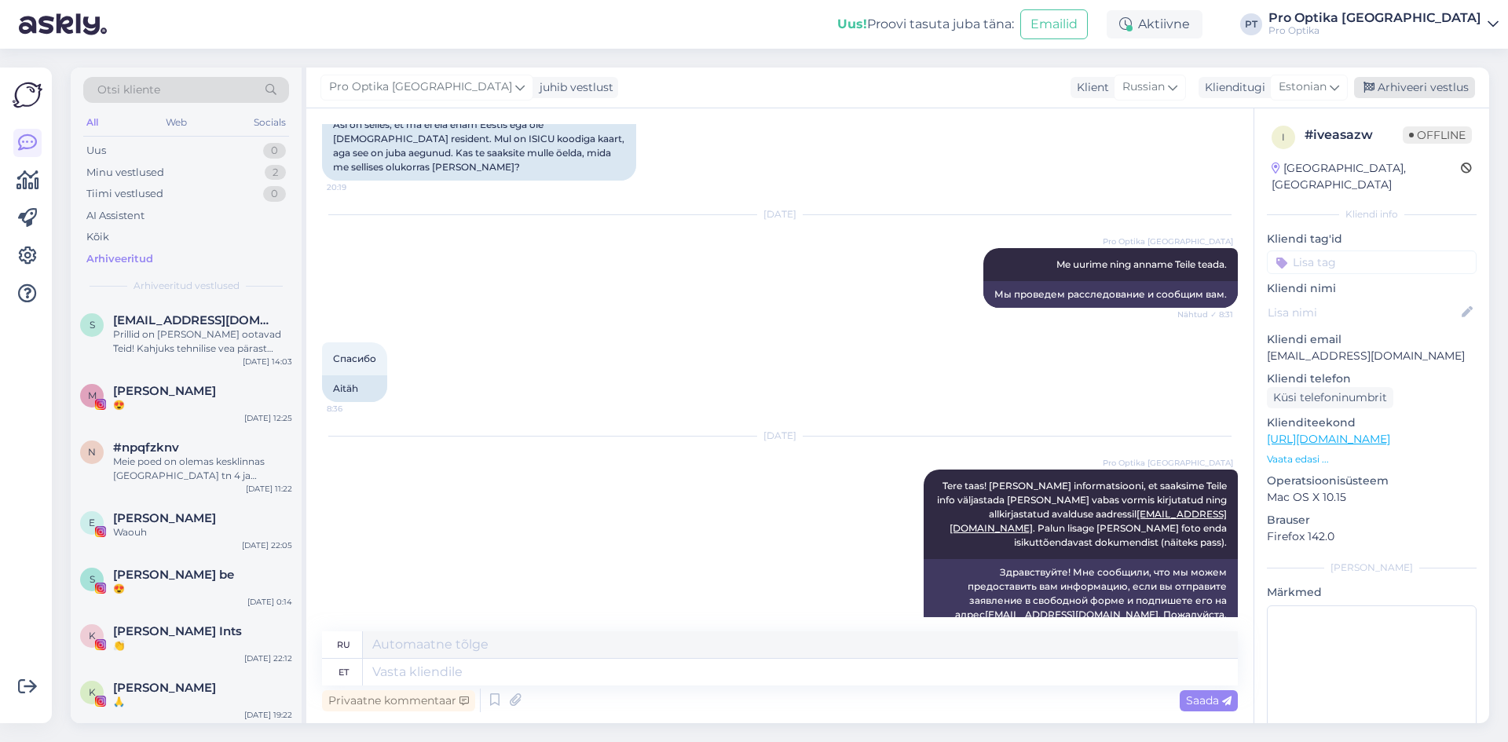
click at [1432, 96] on div "Arhiveeri vestlus" at bounding box center [1414, 87] width 121 height 21
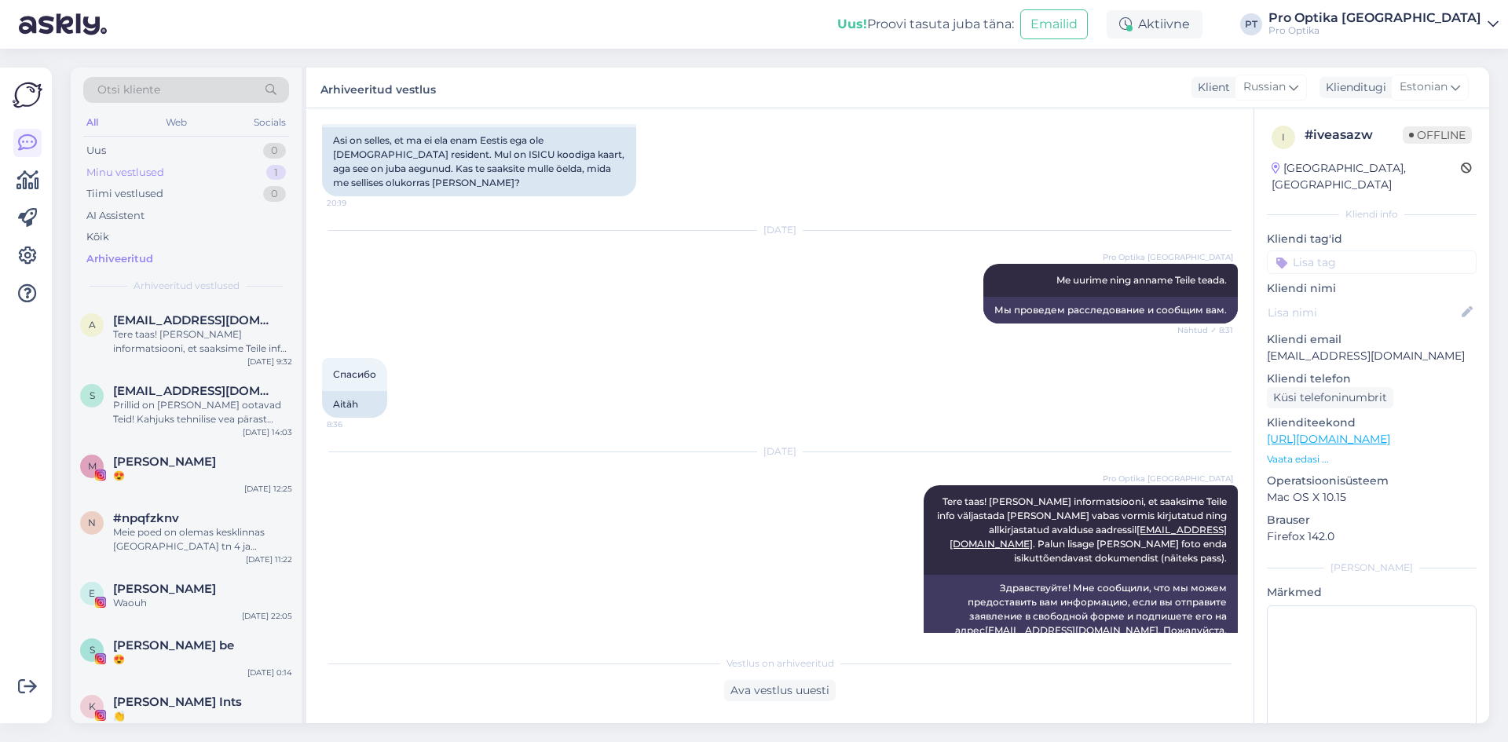
click at [130, 169] on div "Minu vestlused" at bounding box center [125, 173] width 78 height 16
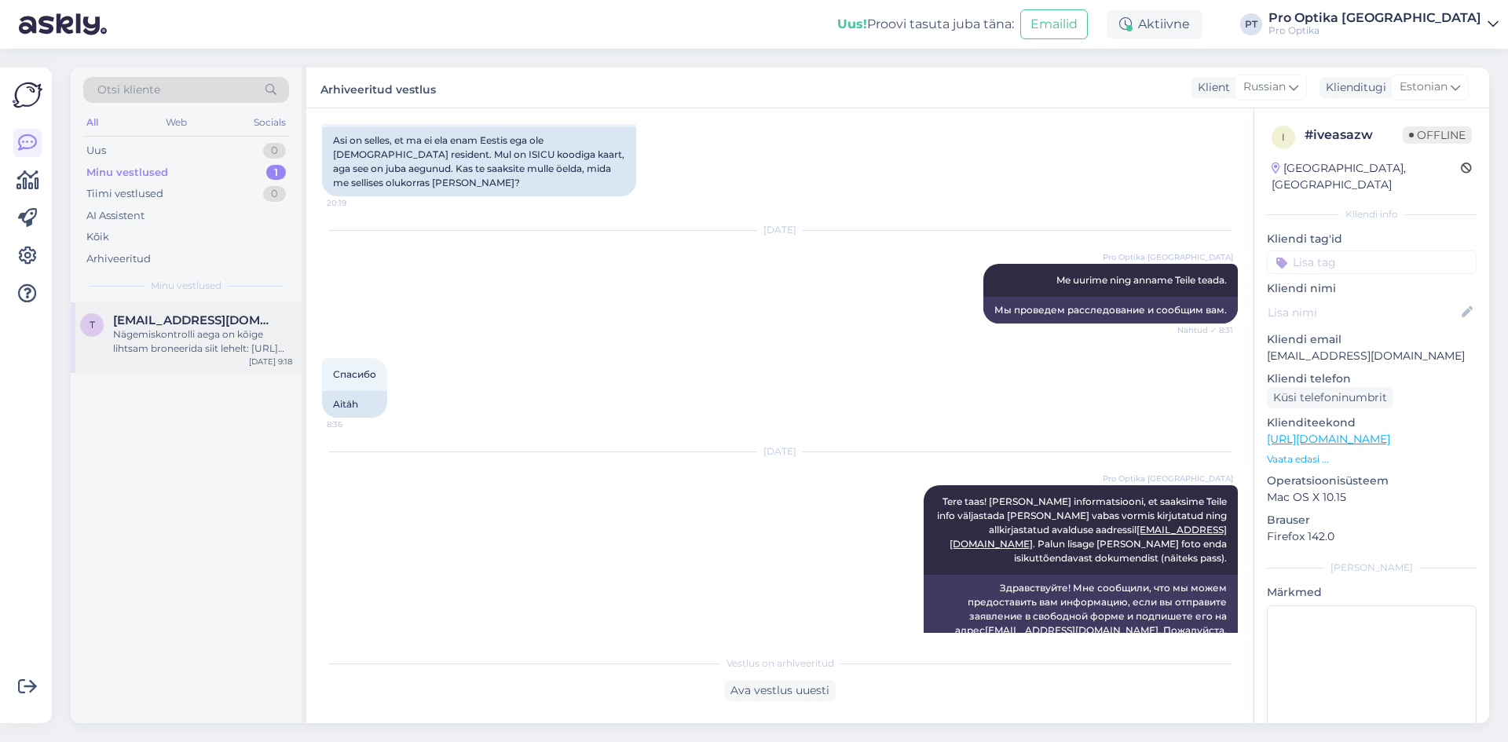
click at [158, 349] on div "Nägemiskontrolli aega on kõige lihtsam broneerida siit lehelt: https://www.proo…" at bounding box center [202, 341] width 179 height 28
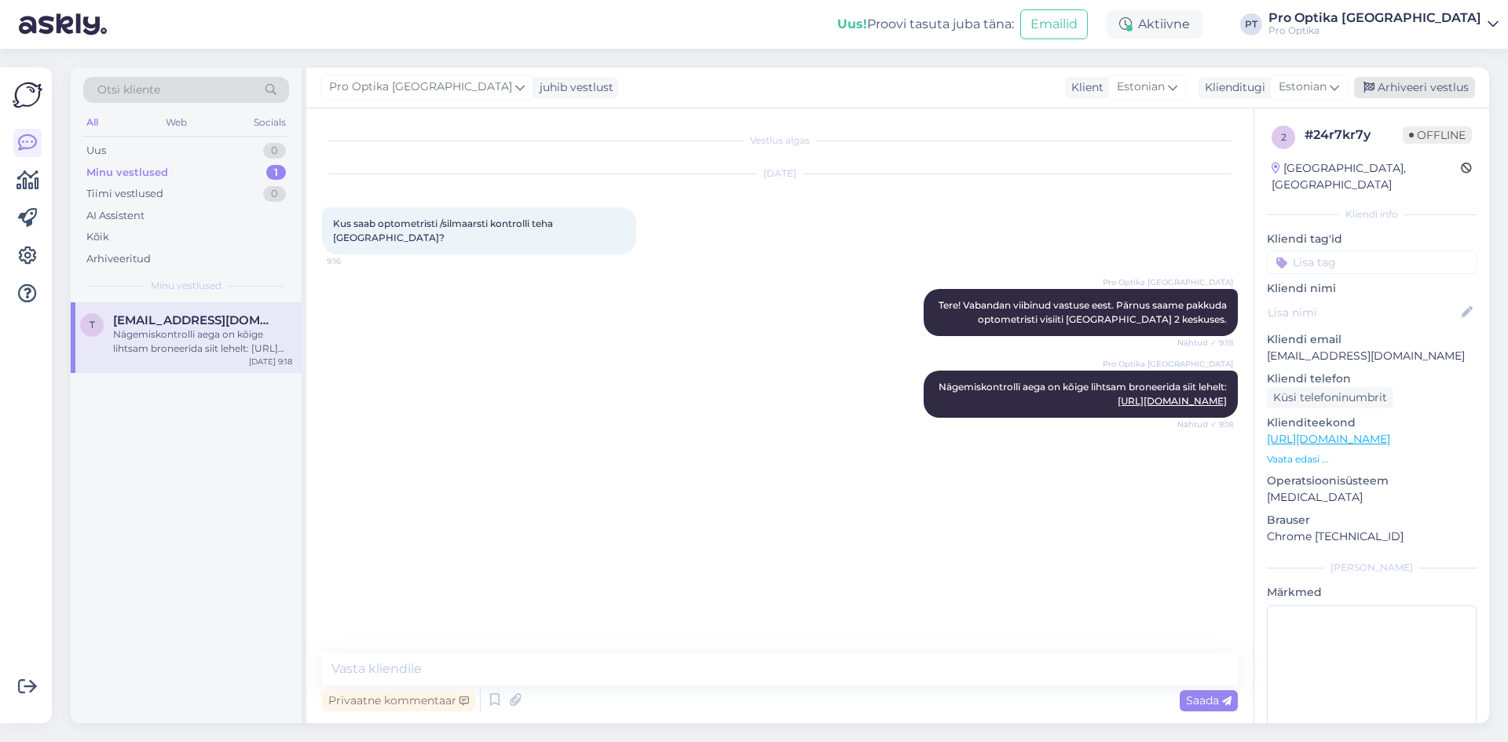
click at [1446, 86] on div "Arhiveeri vestlus" at bounding box center [1414, 87] width 121 height 21
